Goal: Navigation & Orientation: Find specific page/section

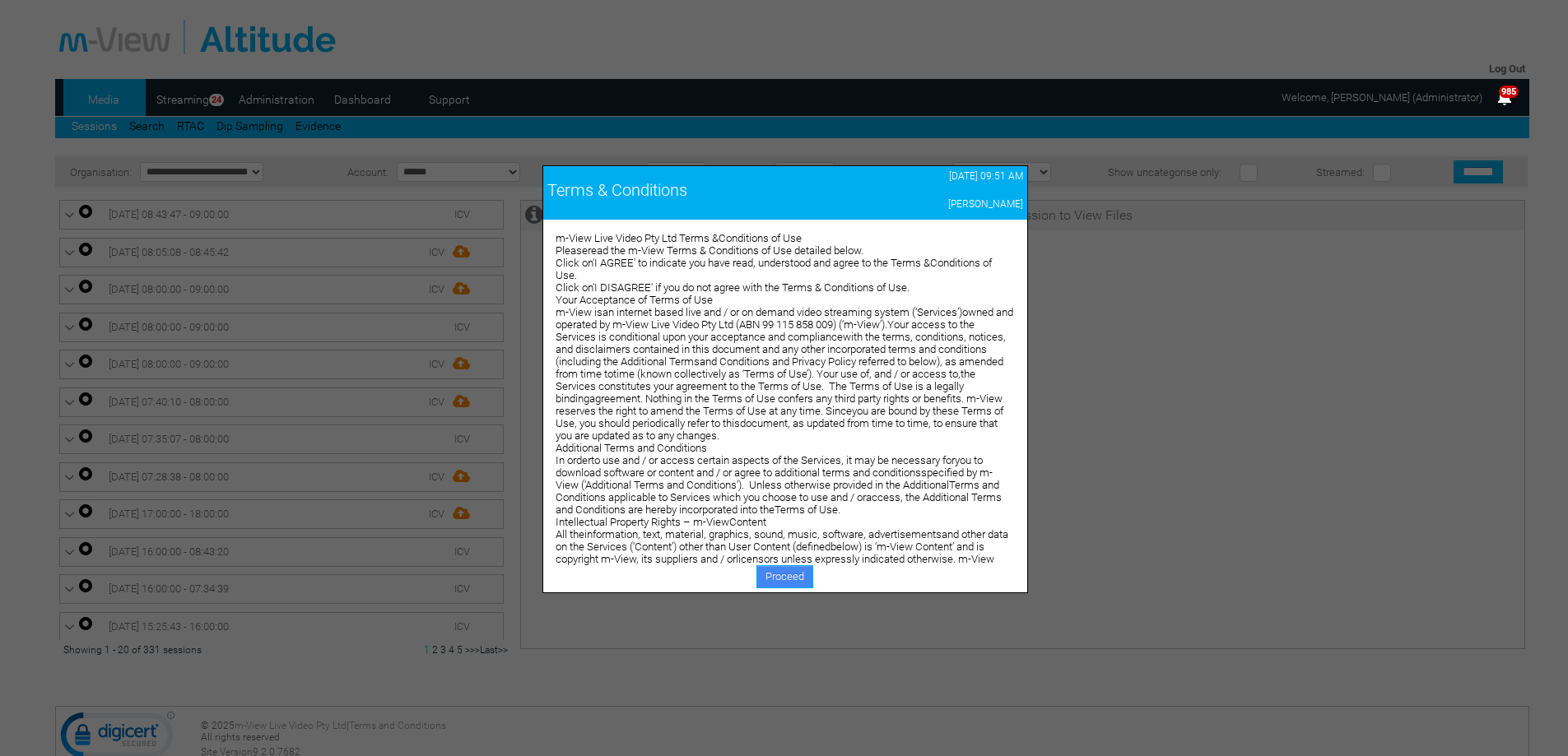
click at [782, 579] on link "Proceed" at bounding box center [784, 577] width 57 height 23
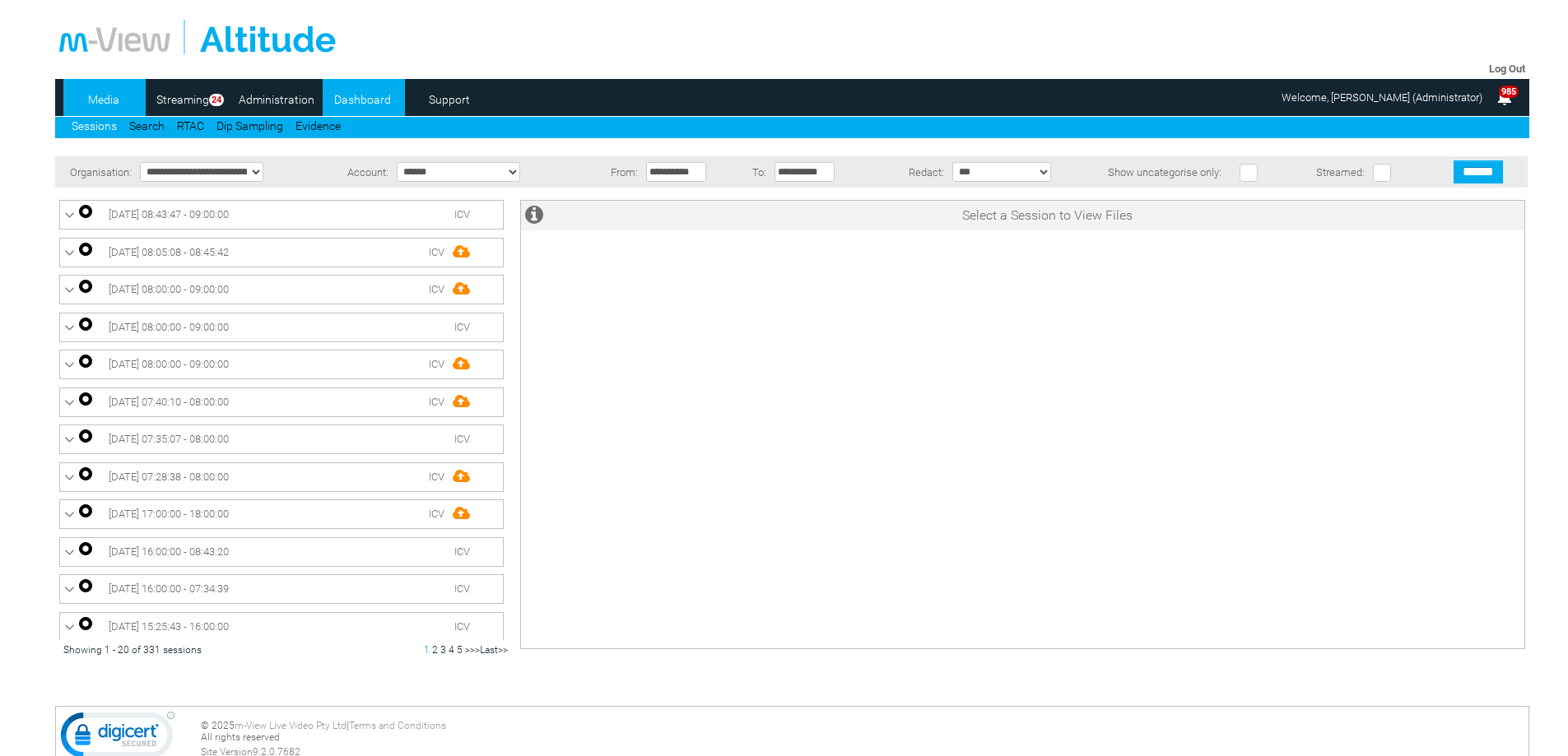
click at [362, 96] on link "Dashboard" at bounding box center [362, 99] width 80 height 25
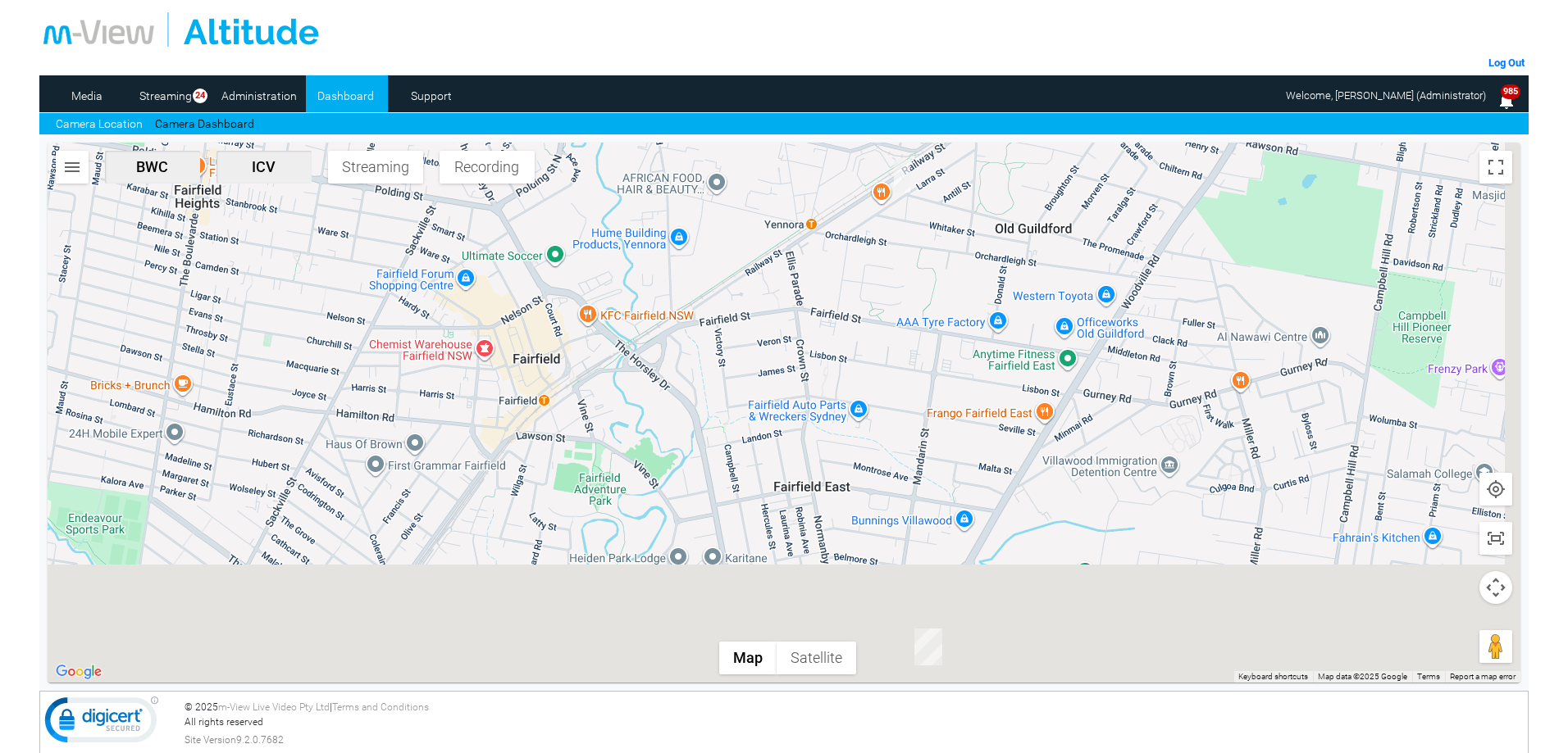
drag, startPoint x: 991, startPoint y: 542, endPoint x: 959, endPoint y: 223, distance: 320.6
click at [959, 223] on div at bounding box center [784, 413] width 1473 height 540
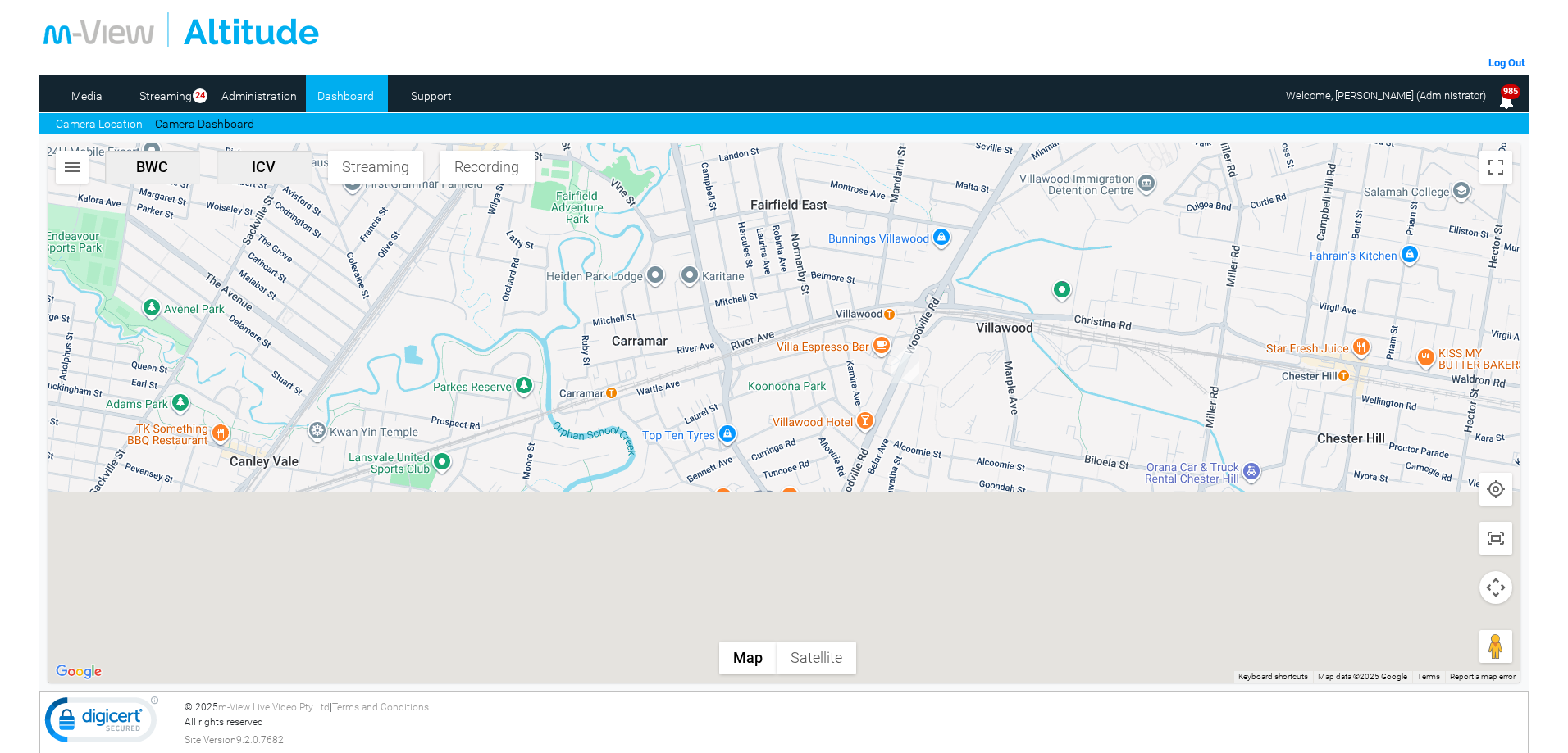
drag, startPoint x: 1013, startPoint y: 537, endPoint x: 976, endPoint y: 299, distance: 240.9
click at [976, 299] on div at bounding box center [784, 413] width 1473 height 540
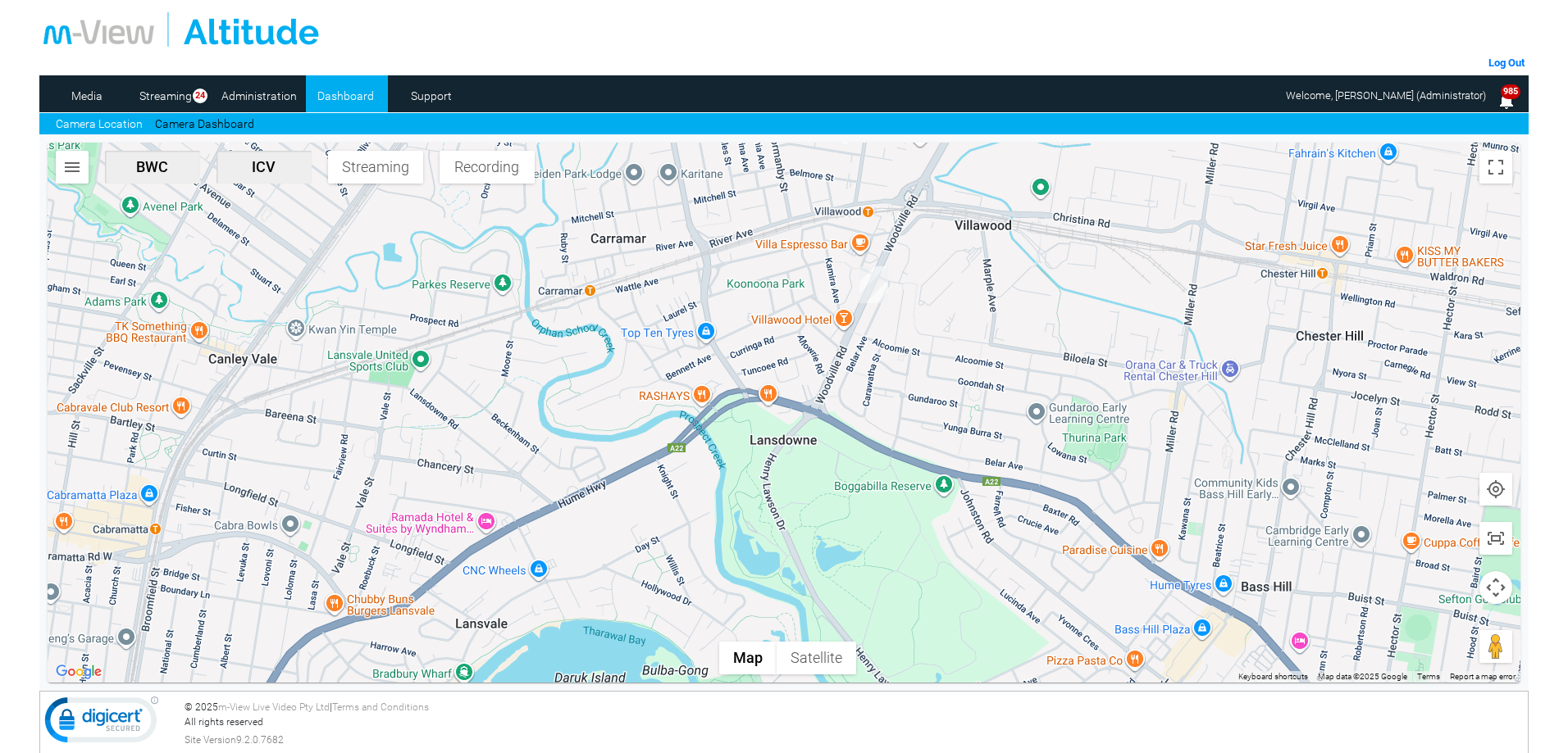
click at [883, 361] on div at bounding box center [784, 413] width 1473 height 540
click at [669, 407] on div at bounding box center [784, 413] width 1473 height 540
